Goal: Navigation & Orientation: Understand site structure

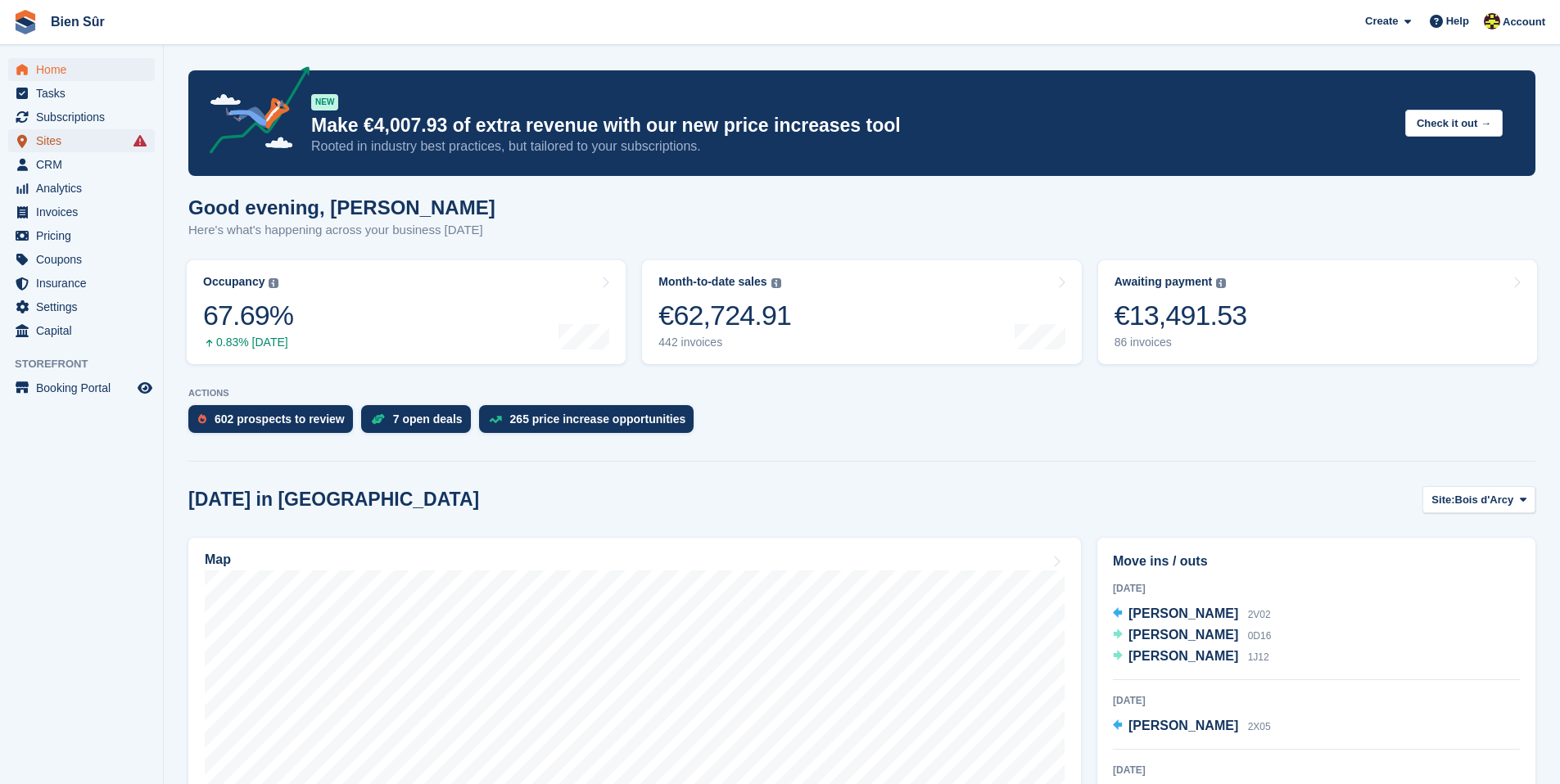
click at [68, 140] on span "Sites" at bounding box center [84, 140] width 98 height 23
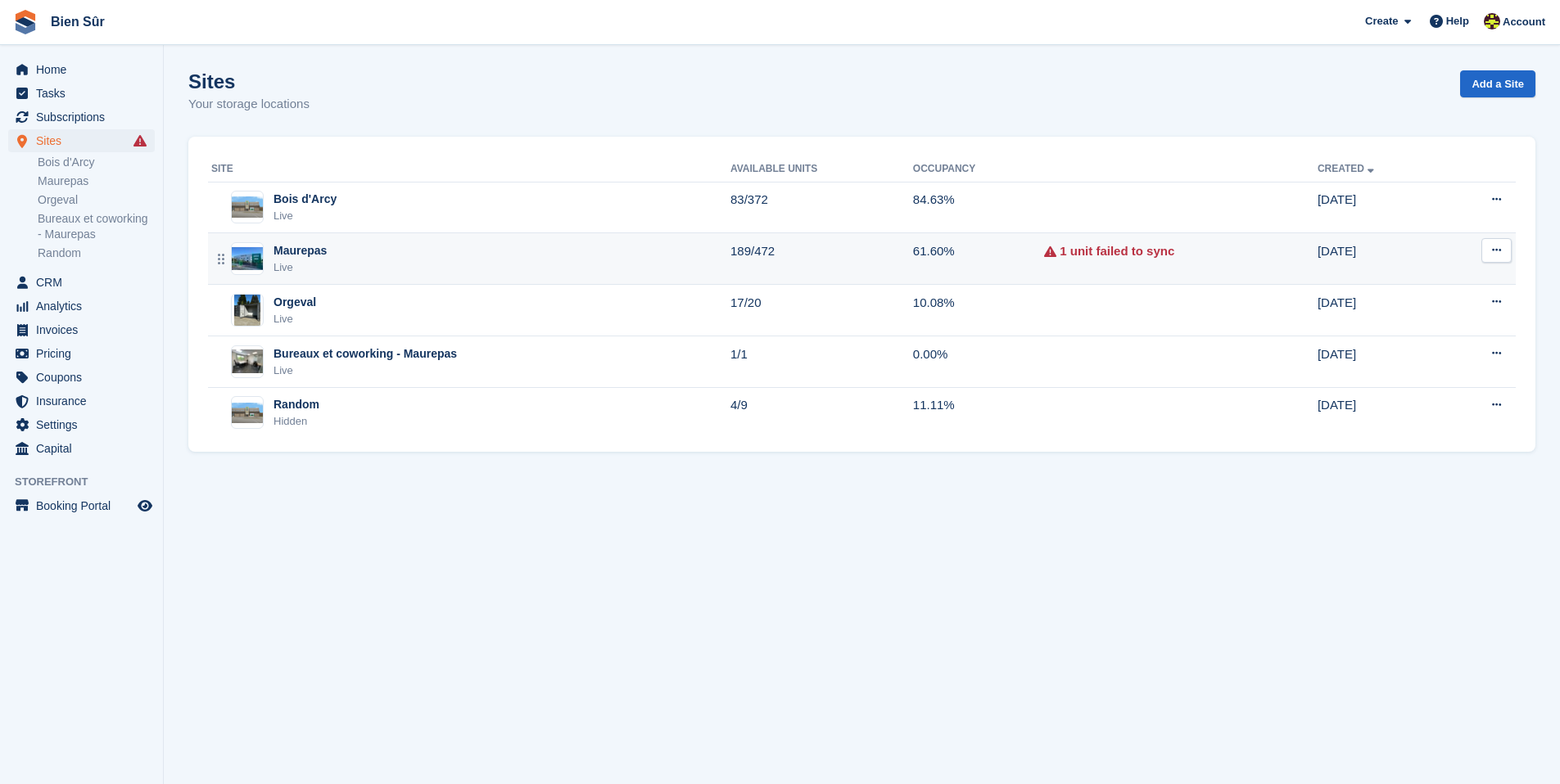
click at [530, 264] on div "Maurepas Live" at bounding box center [471, 259] width 519 height 34
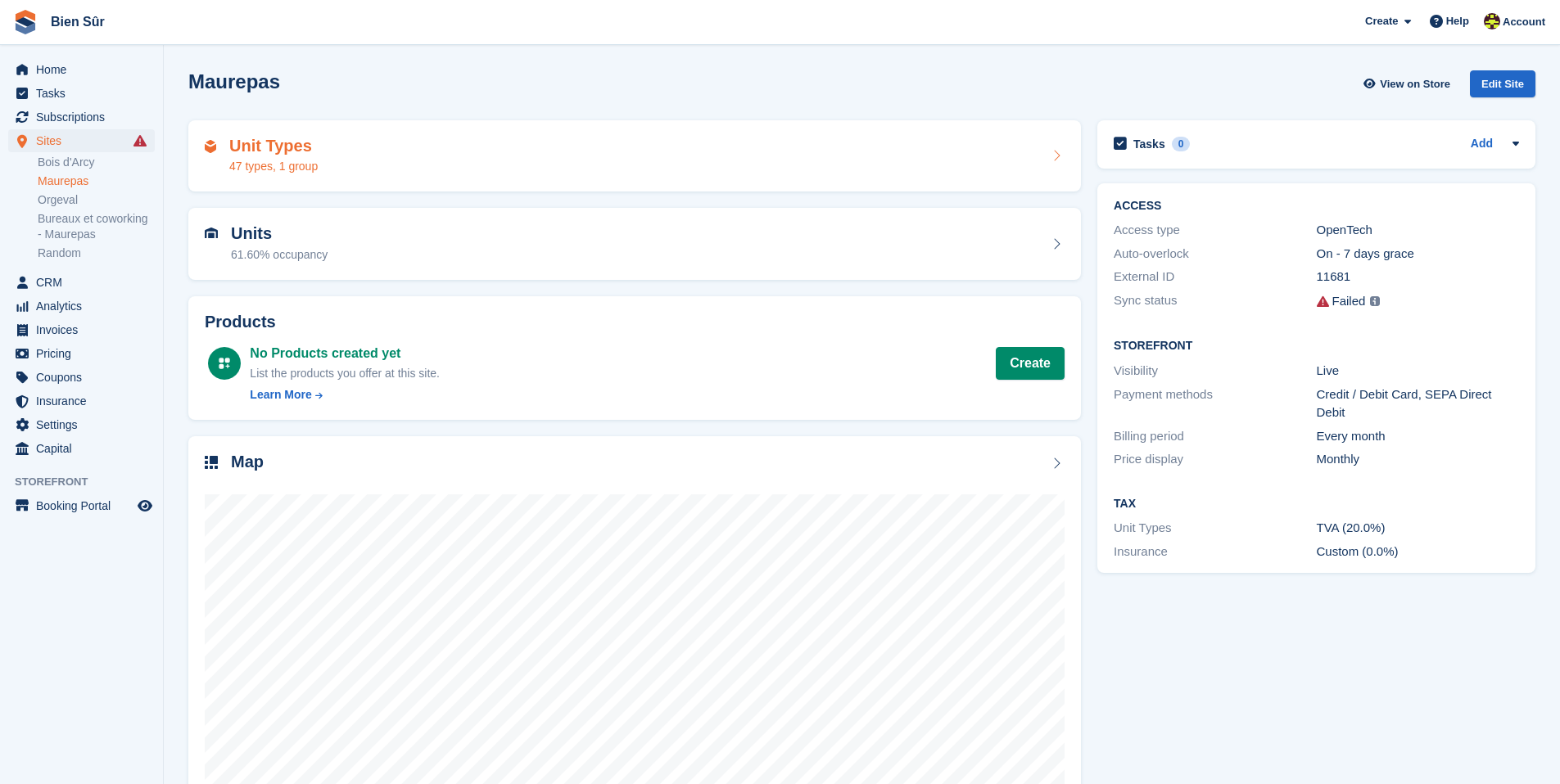
click at [286, 147] on h2 "Unit Types" at bounding box center [273, 146] width 88 height 19
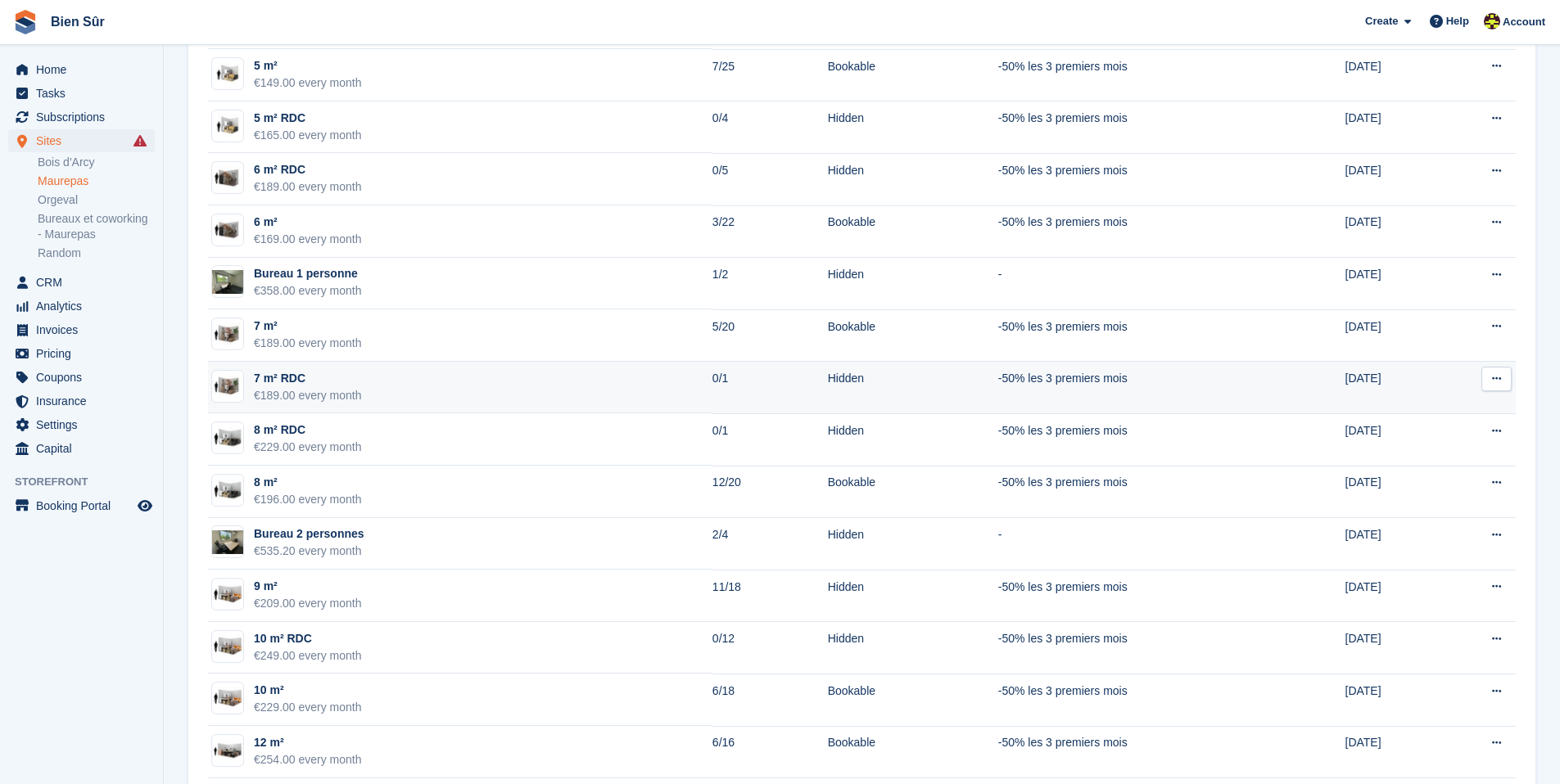
scroll to position [1044, 0]
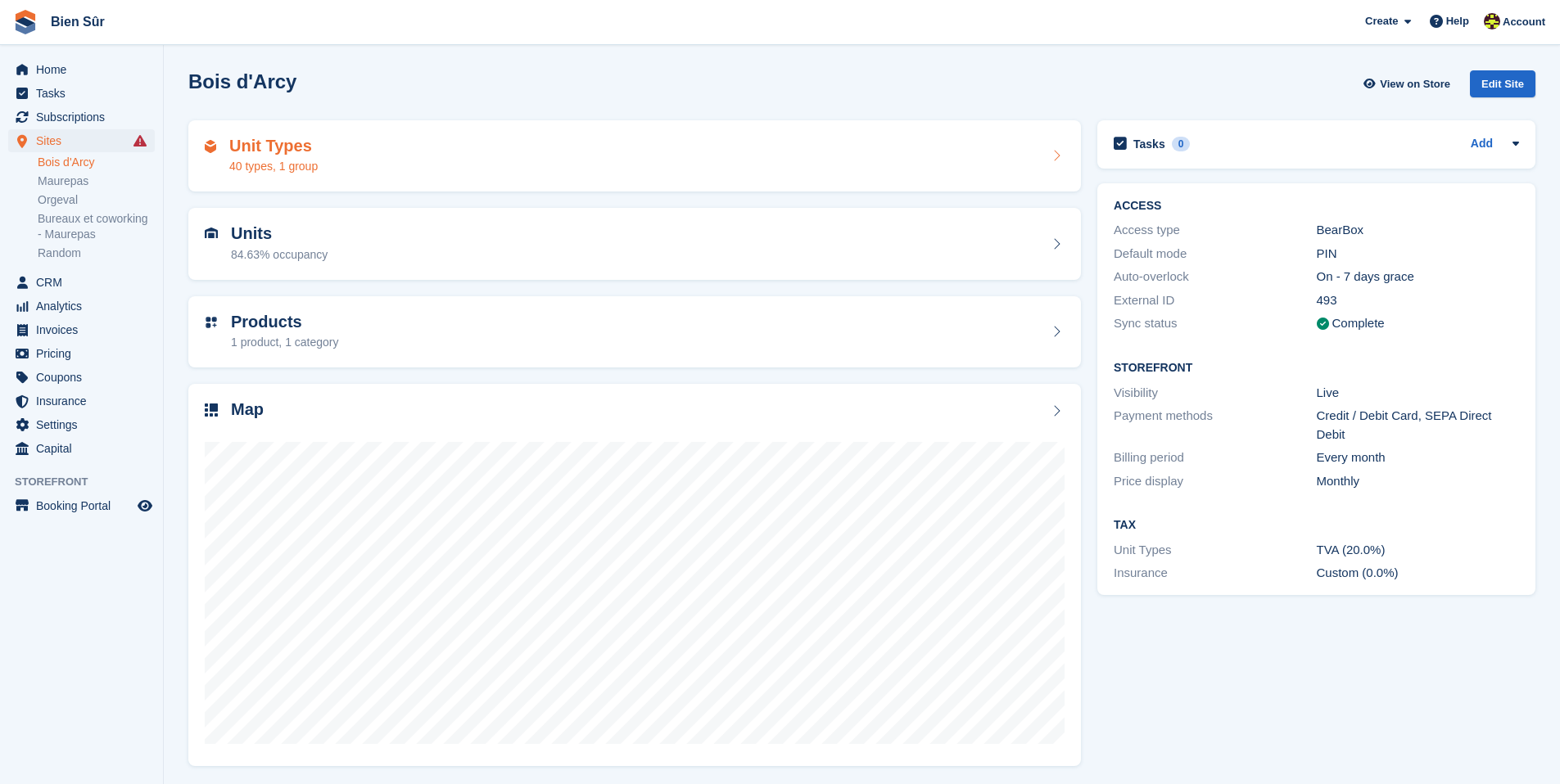
click at [308, 161] on div "40 types, 1 group" at bounding box center [273, 166] width 88 height 17
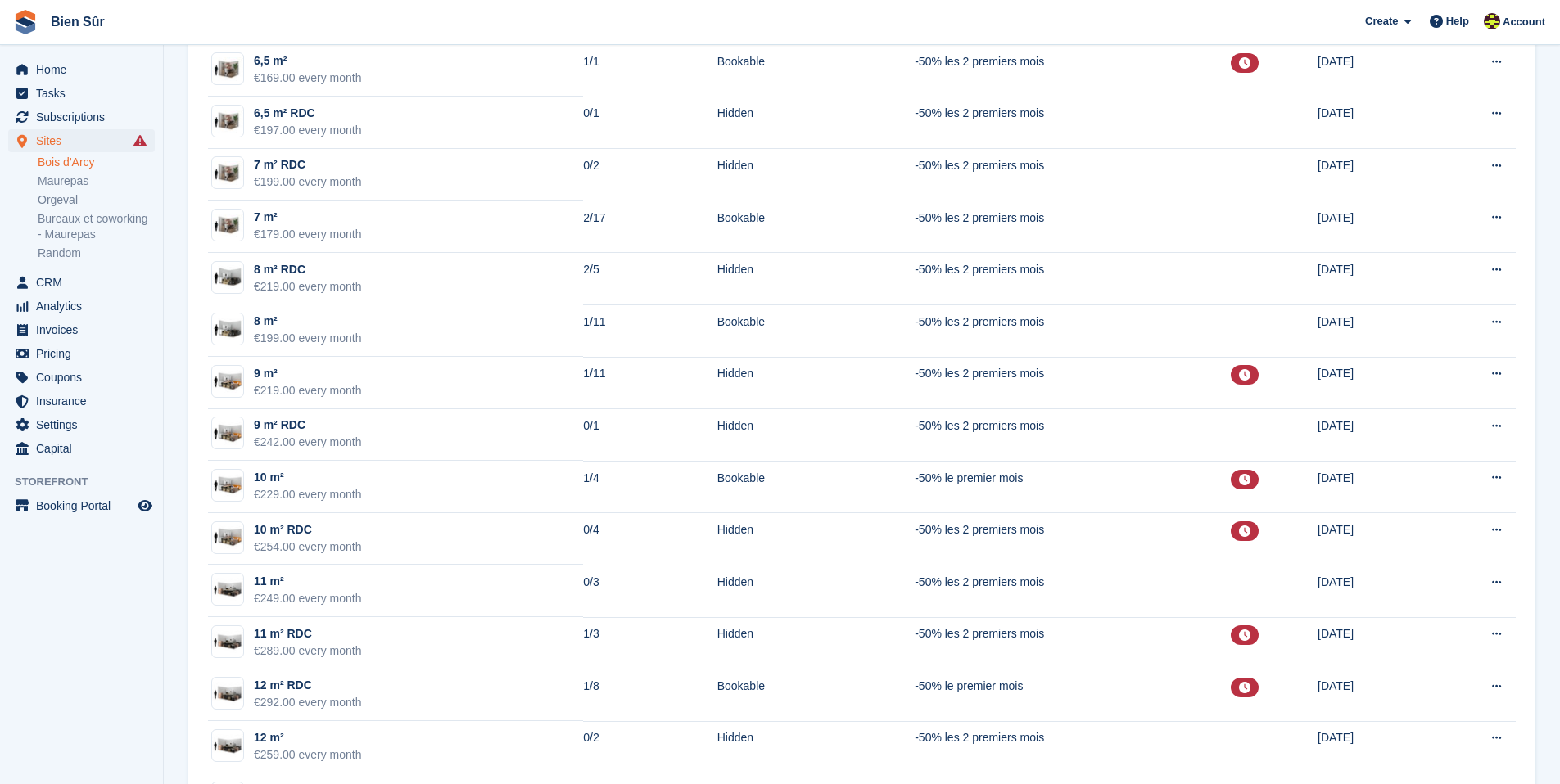
scroll to position [1136, 0]
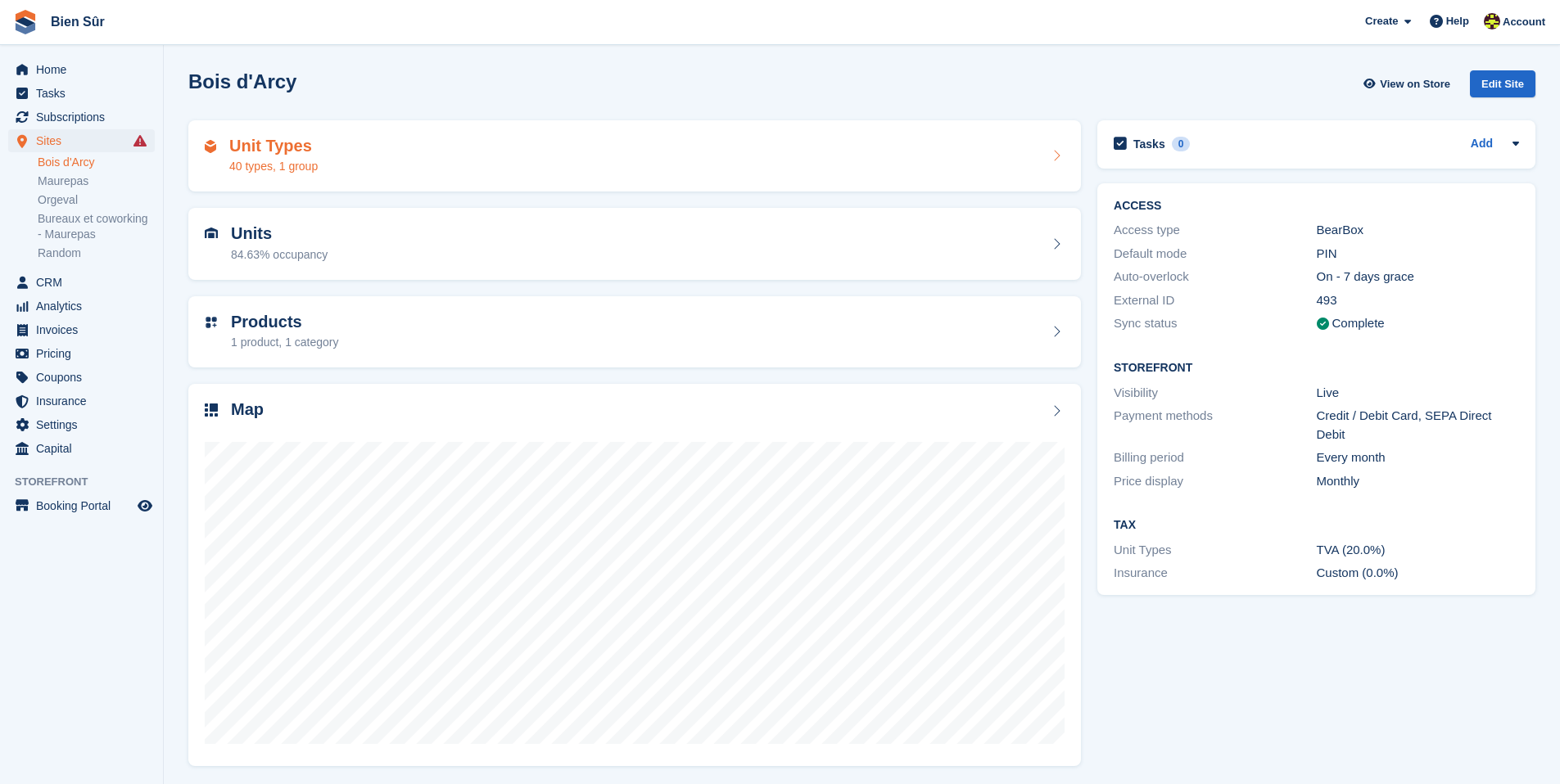
click at [282, 162] on div "40 types, 1 group" at bounding box center [273, 166] width 88 height 17
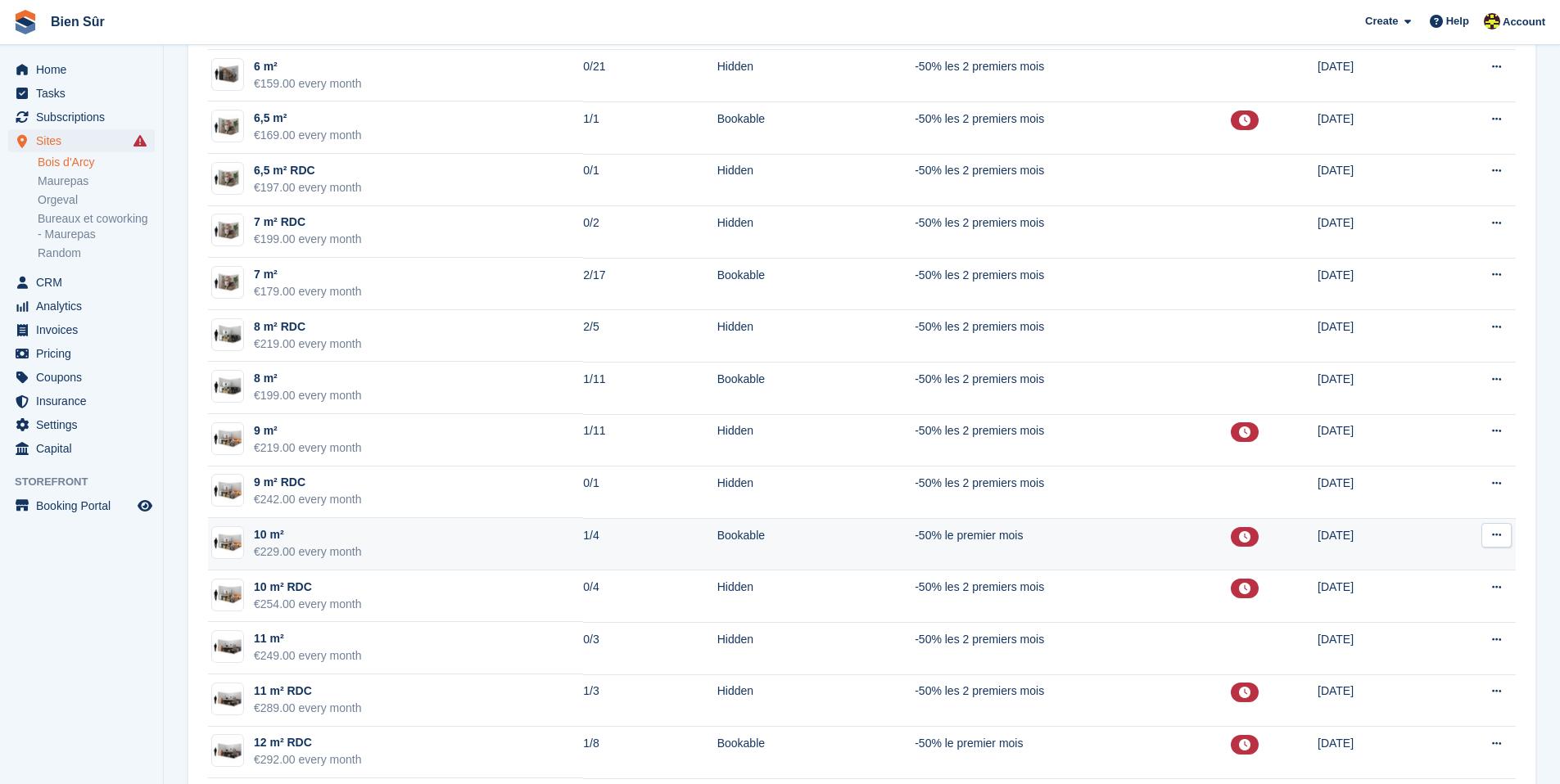
scroll to position [1056, 0]
